Goal: Check status

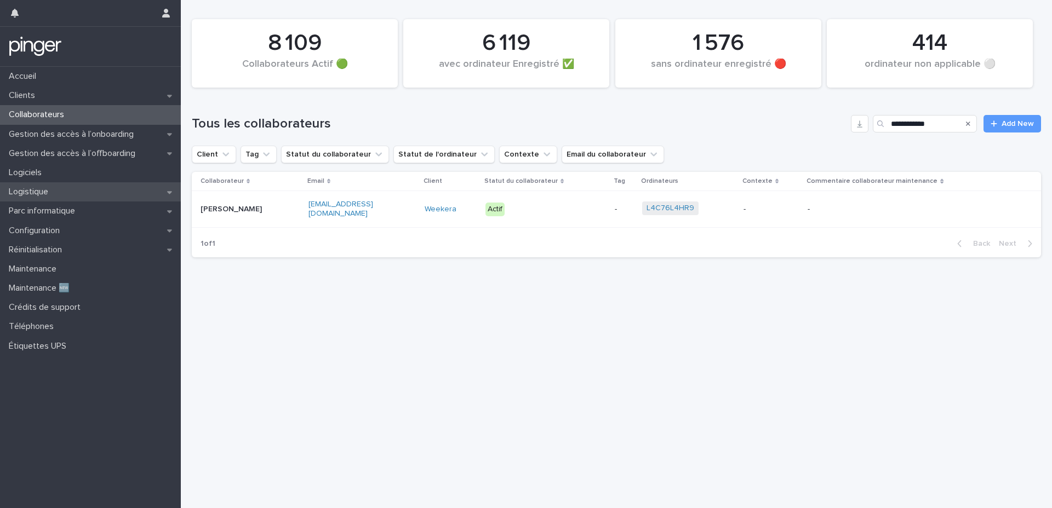
click at [107, 192] on div "Logistique" at bounding box center [90, 191] width 181 height 19
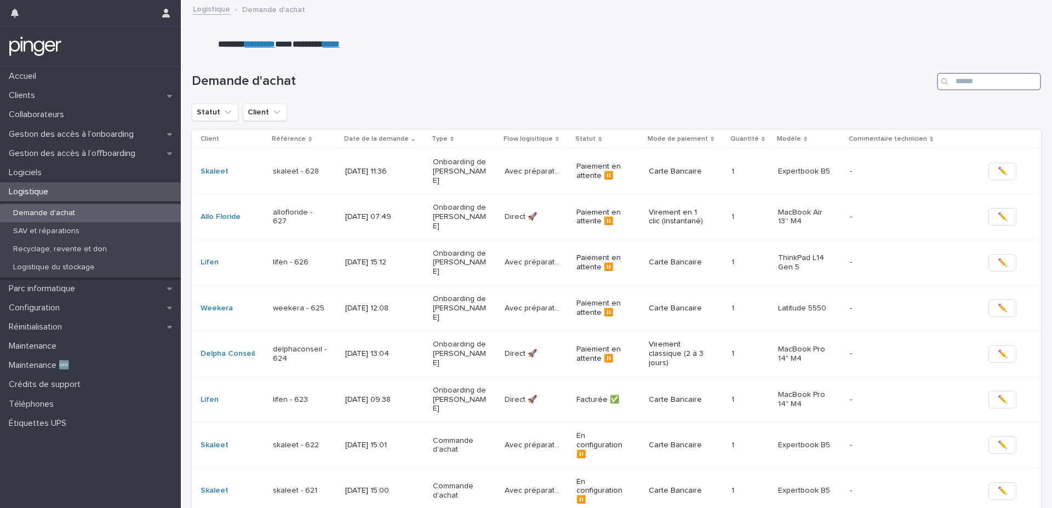
click at [974, 77] on input "Search" at bounding box center [989, 82] width 104 height 18
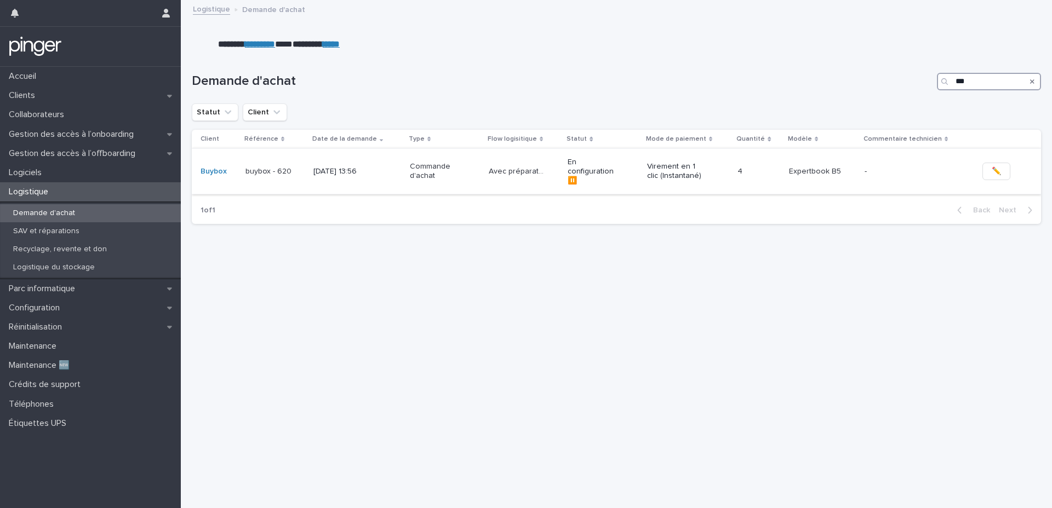
type input "***"
click at [350, 167] on p "[DATE] 13:56" at bounding box center [340, 171] width 55 height 9
